Goal: Transaction & Acquisition: Download file/media

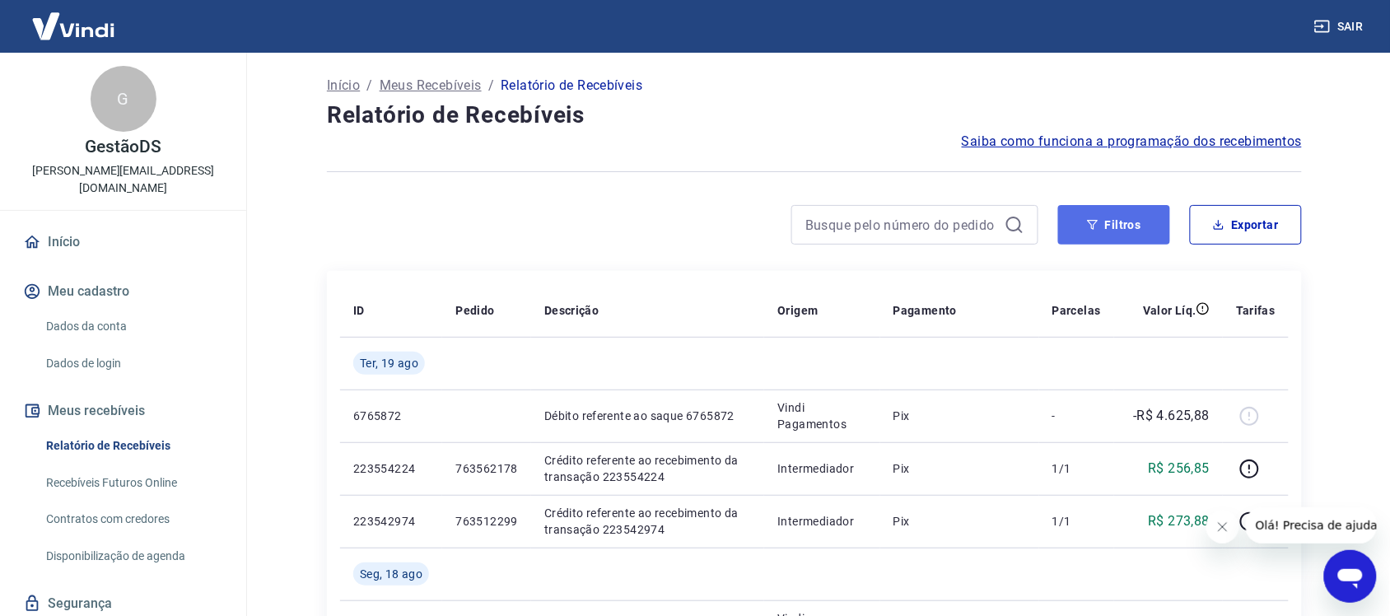
click at [1121, 218] on button "Filtros" at bounding box center [1114, 225] width 112 height 40
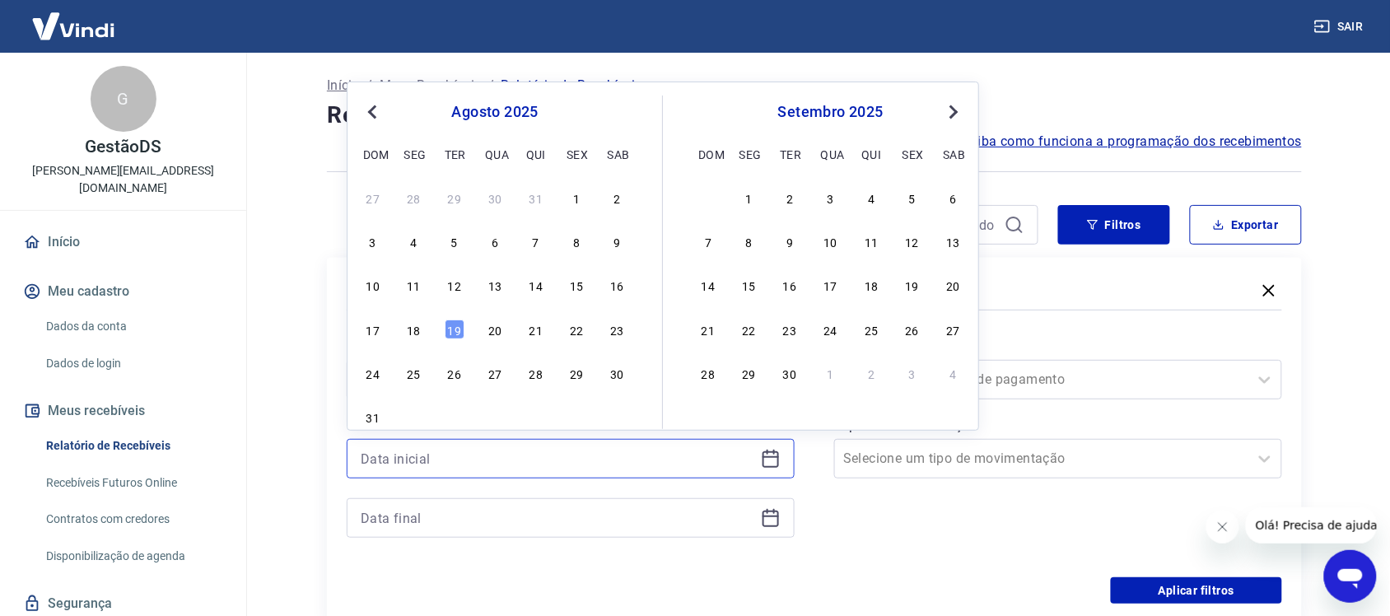
click at [479, 457] on input at bounding box center [558, 458] width 394 height 25
click at [421, 332] on div "18" at bounding box center [414, 330] width 20 height 20
type input "[DATE]"
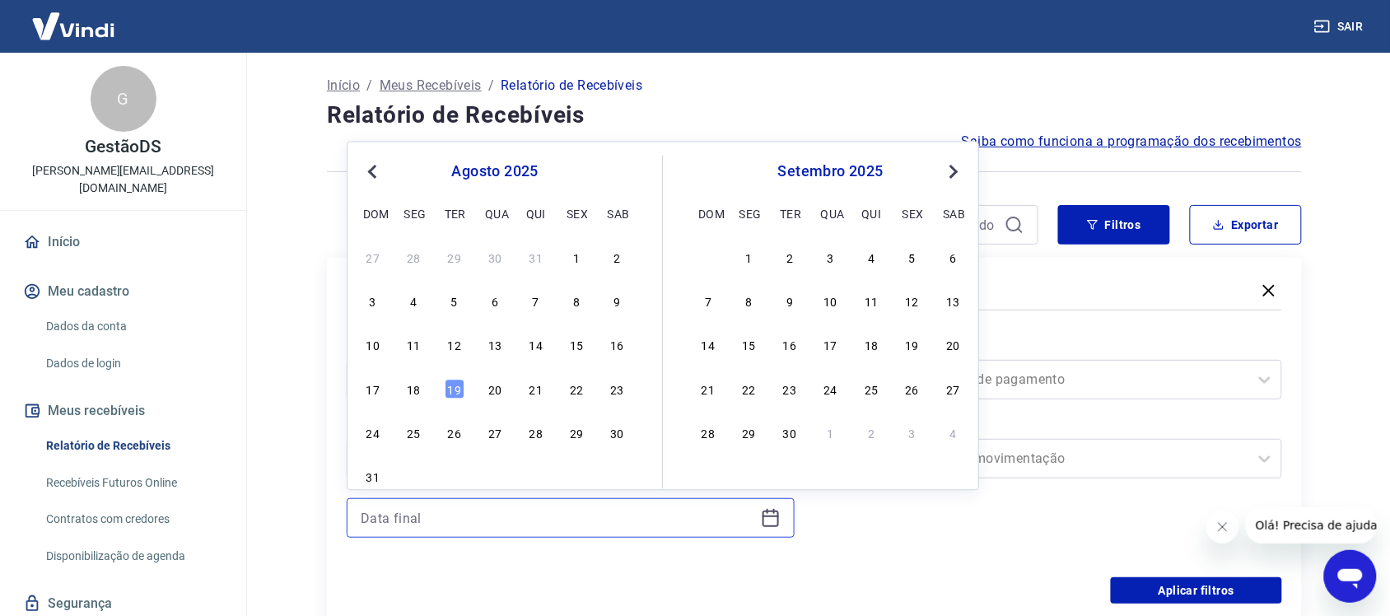
click at [455, 521] on input at bounding box center [558, 518] width 394 height 25
click at [417, 385] on div "18" at bounding box center [414, 389] width 20 height 20
type input "[DATE]"
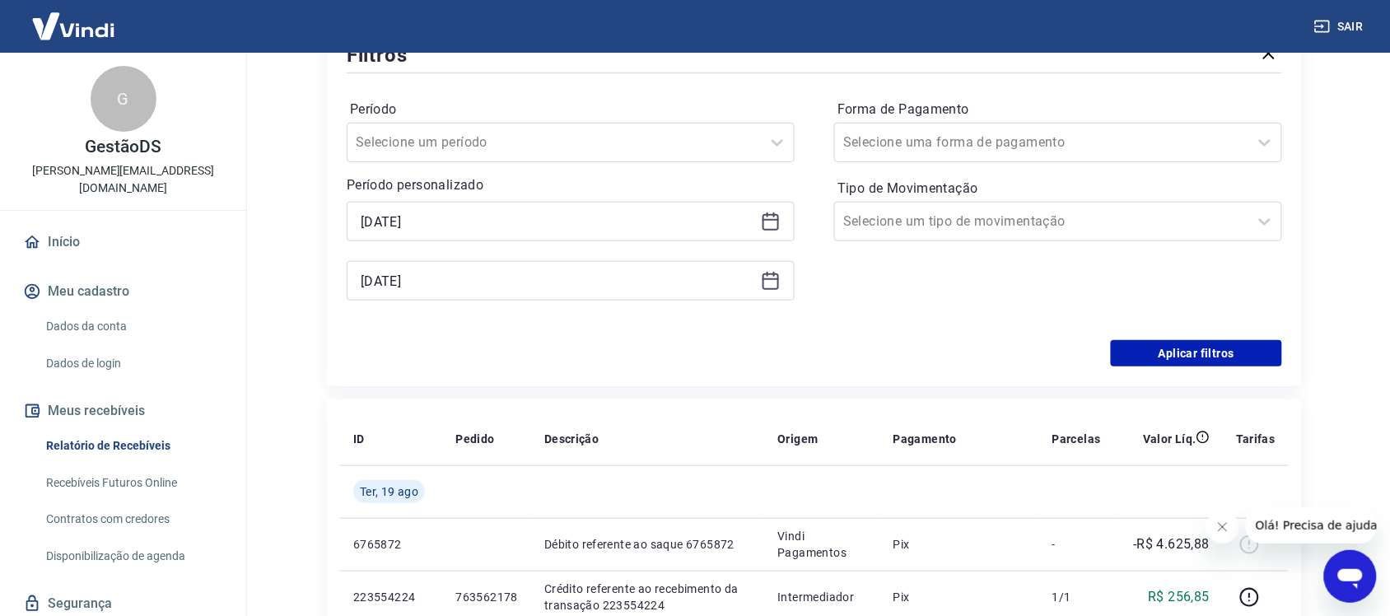
scroll to position [206, 0]
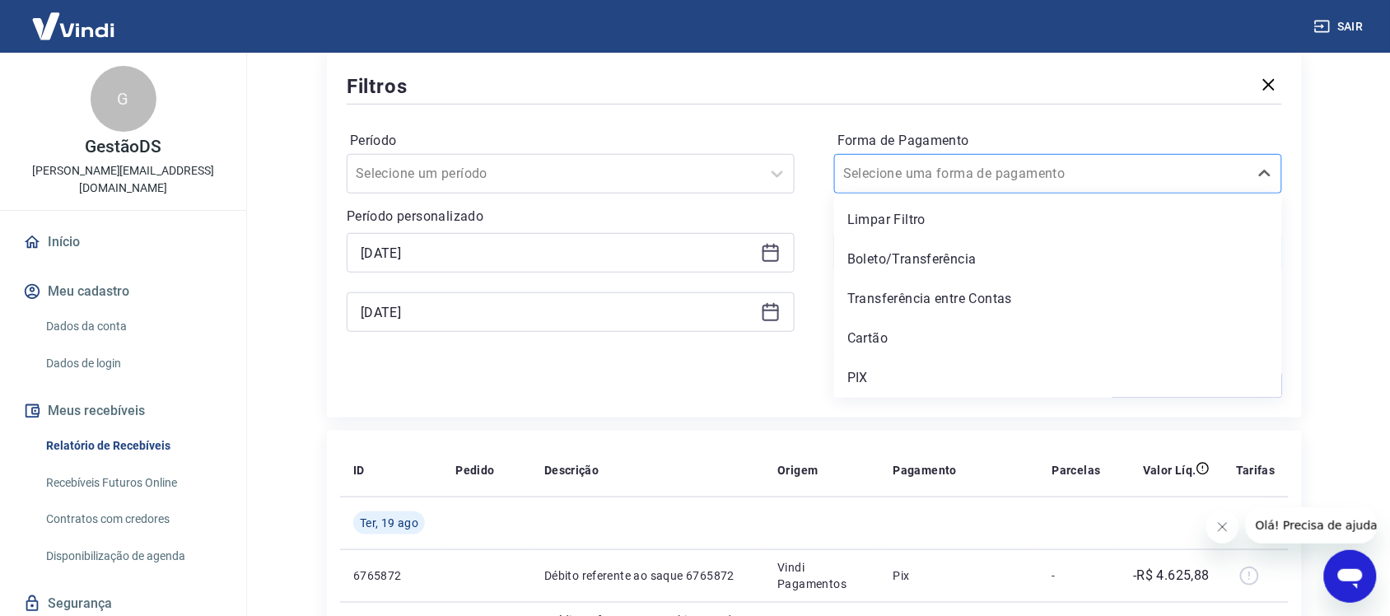
click at [950, 175] on input "Forma de Pagamento" at bounding box center [926, 174] width 166 height 20
click at [866, 373] on div "PIX" at bounding box center [1058, 378] width 448 height 33
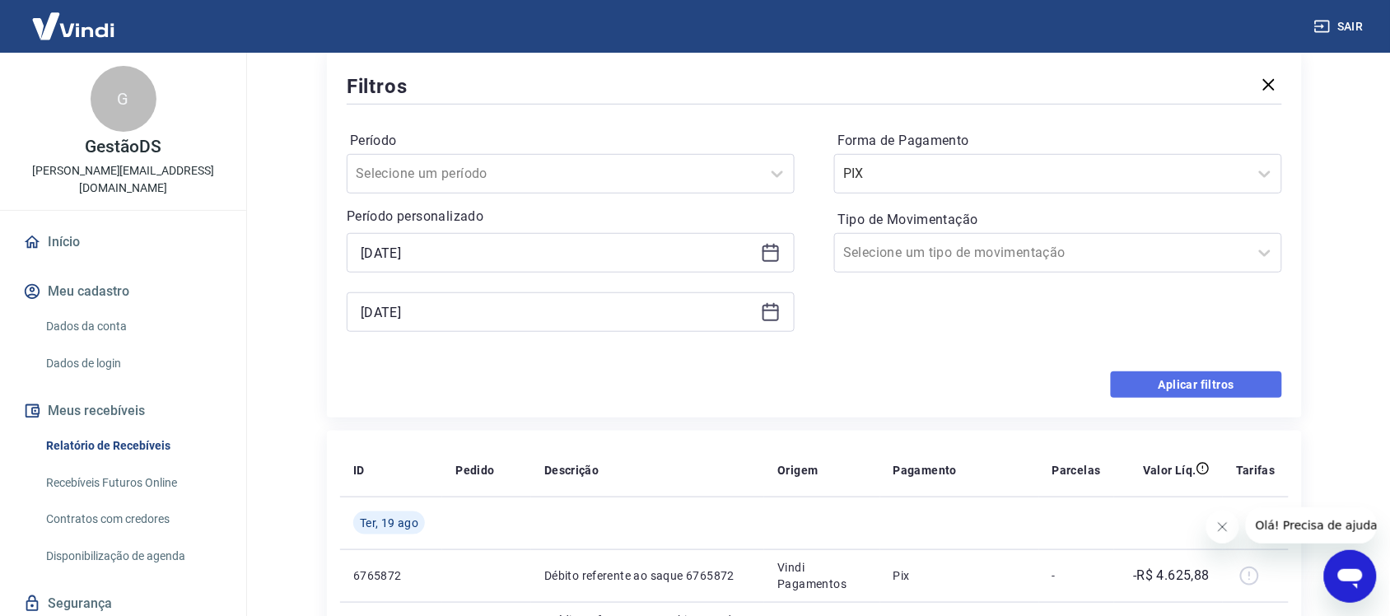
click at [1129, 383] on button "Aplicar filtros" at bounding box center [1196, 384] width 171 height 26
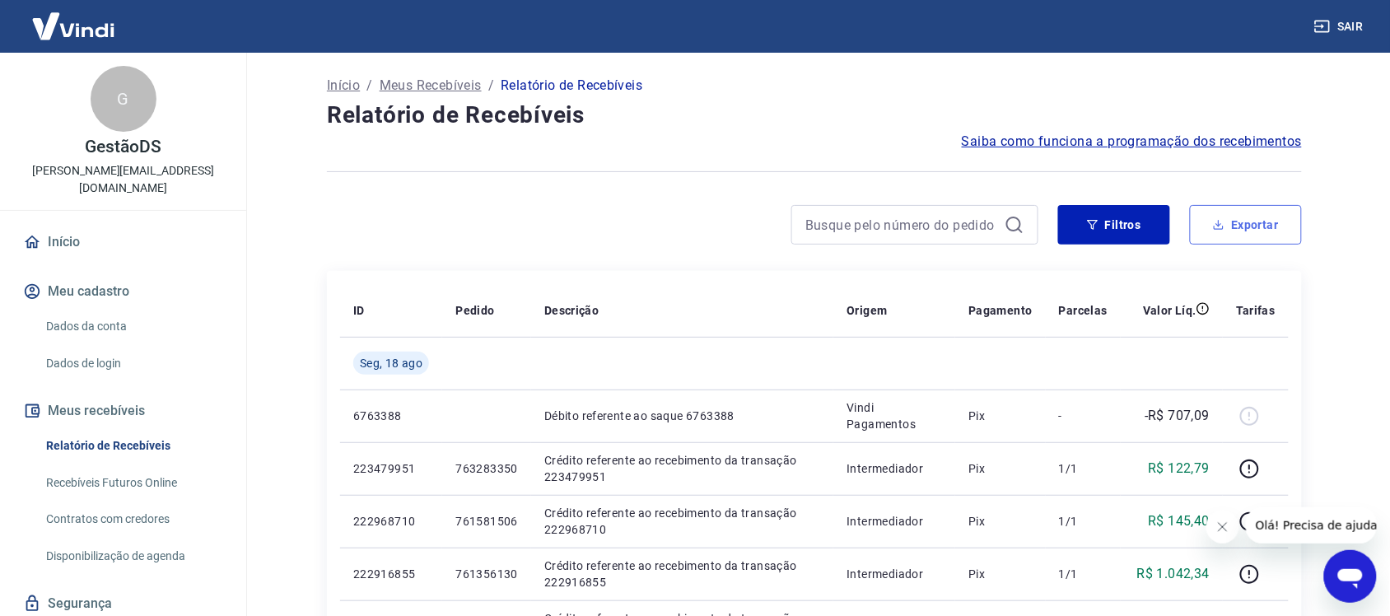
click at [1221, 228] on icon "button" at bounding box center [1219, 225] width 12 height 12
type input "[DATE]"
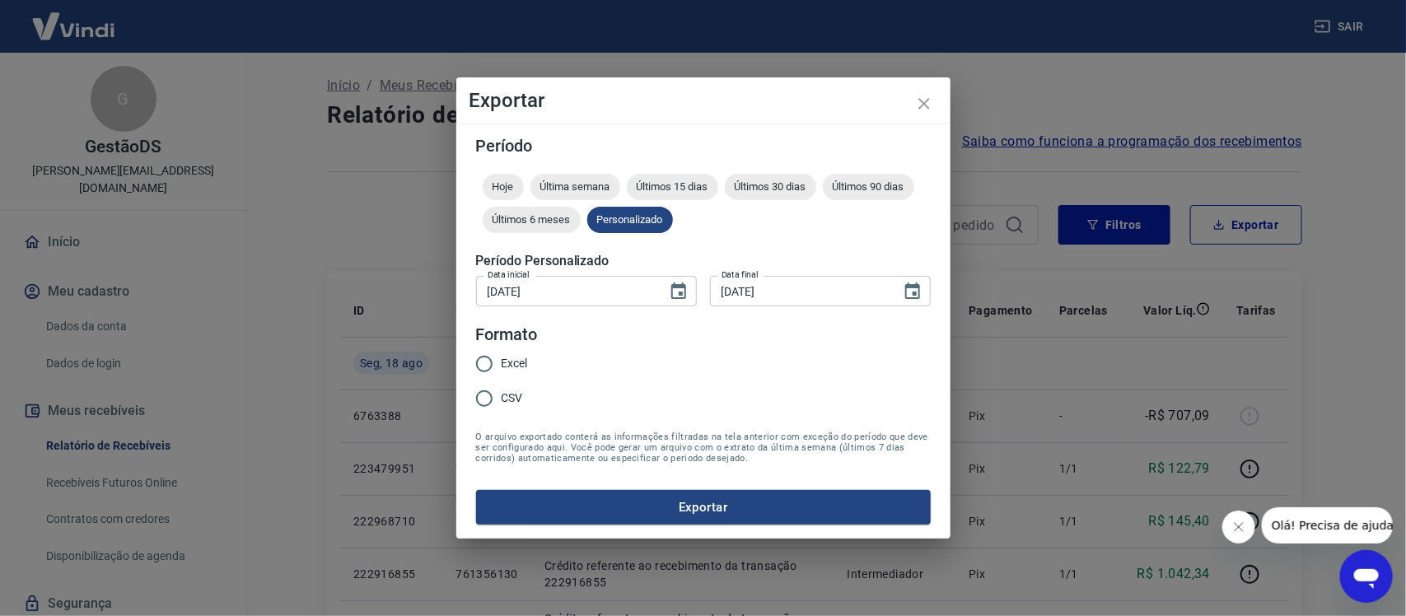
click at [527, 367] on span "Excel" at bounding box center [515, 363] width 26 height 17
click at [502, 367] on input "Excel" at bounding box center [484, 364] width 35 height 35
radio input "true"
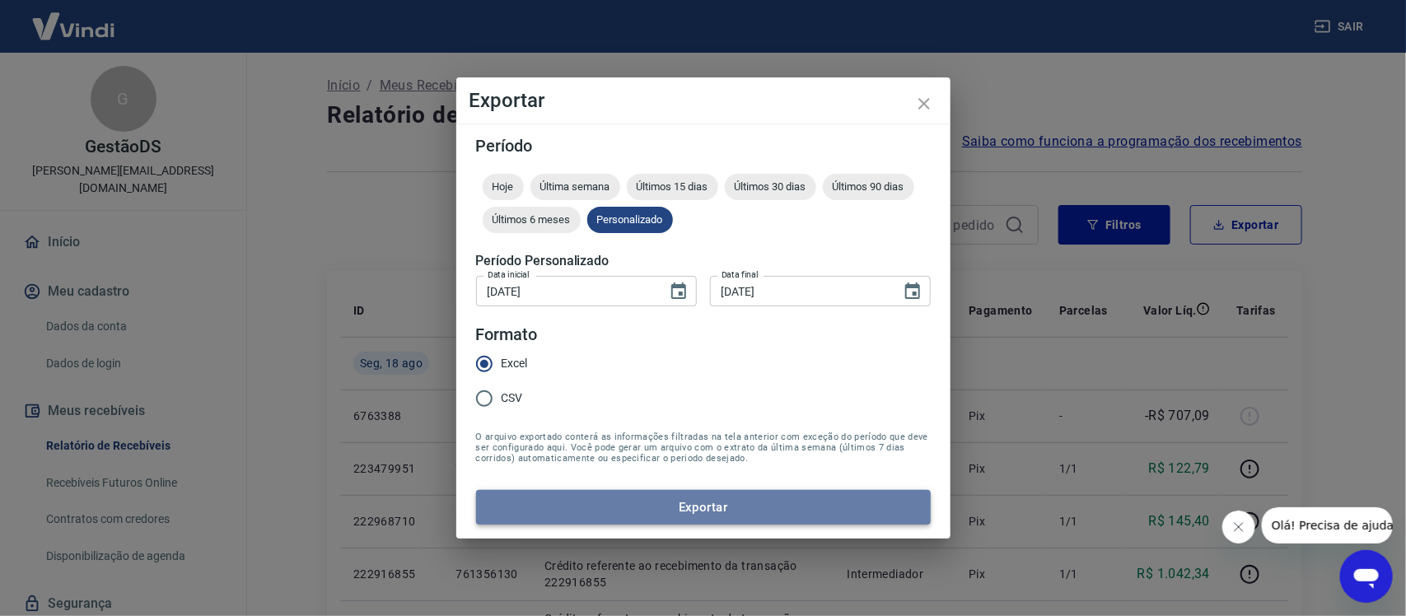
click at [655, 501] on button "Exportar" at bounding box center [703, 507] width 455 height 35
